Goal: Find specific page/section: Find specific page/section

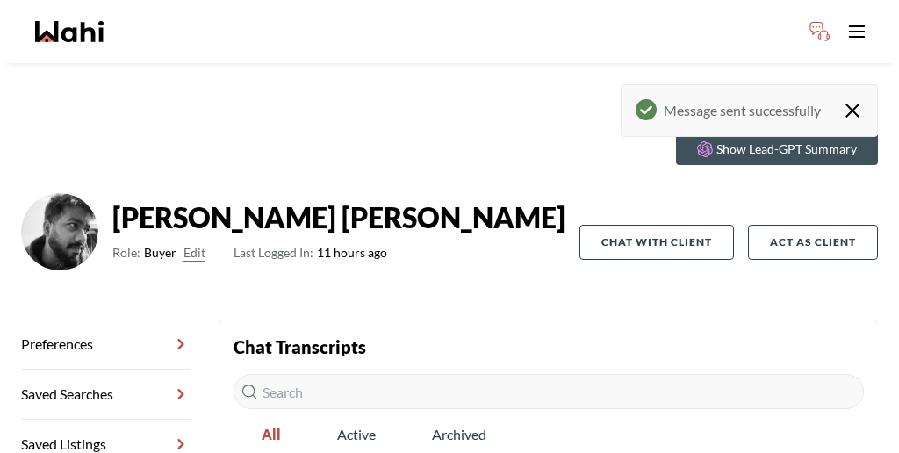
scroll to position [101, 0]
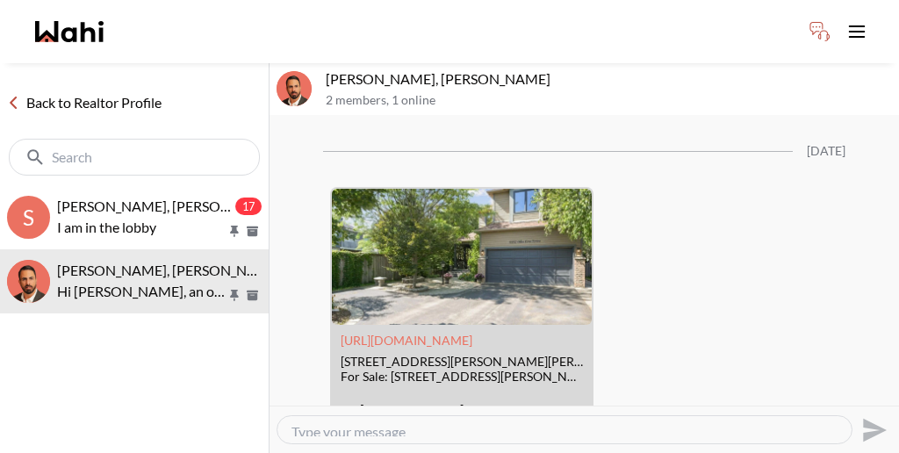
scroll to position [3579, 0]
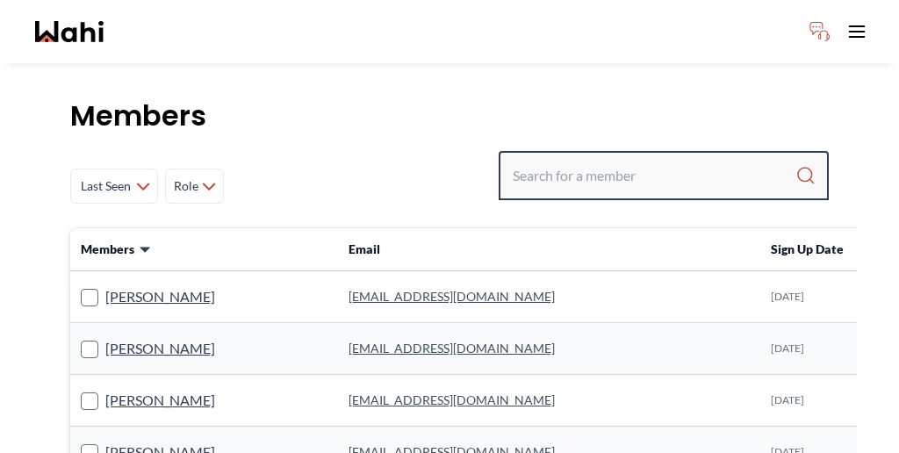
click at [655, 160] on input "Search input" at bounding box center [654, 176] width 283 height 32
paste input "Ritu"
type input "Ritu"
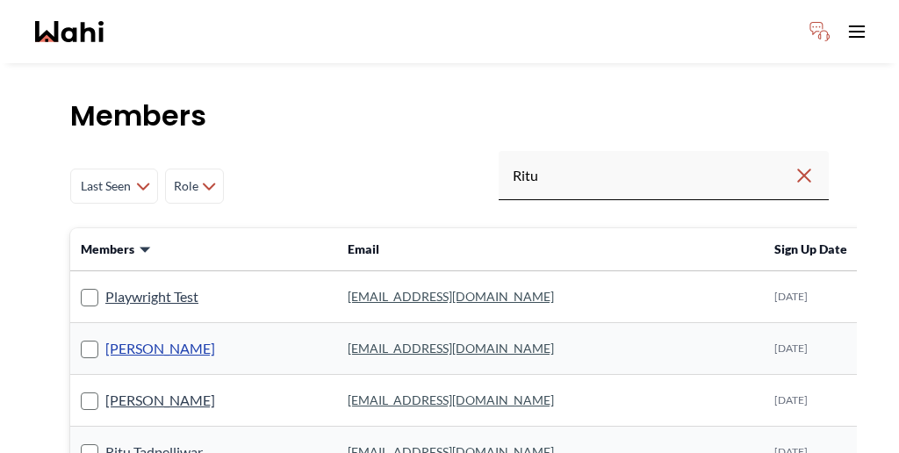
click at [112, 337] on link "[PERSON_NAME]" at bounding box center [160, 348] width 110 height 23
